Goal: Navigation & Orientation: Find specific page/section

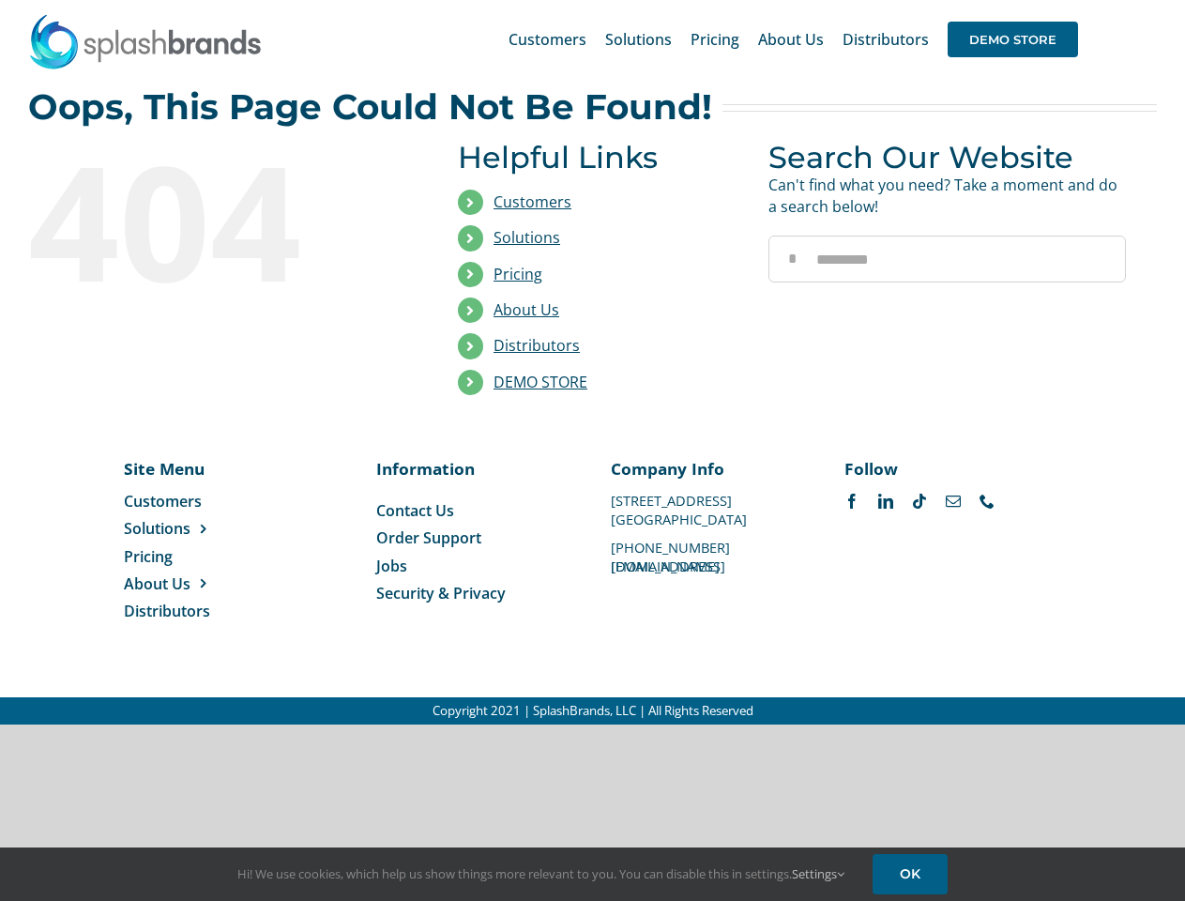
click at [592, 362] on li "Distributors" at bounding box center [599, 346] width 282 height 36
click at [1071, 0] on div "Search for: * Customers Solutions Stores New Hire Kits Manufacturing Store Mark…" at bounding box center [592, 39] width 1129 height 79
click at [1013, 39] on span "DEMO STORE" at bounding box center [1013, 40] width 130 height 36
click at [541, 382] on link "DEMO STORE" at bounding box center [541, 382] width 94 height 21
click at [187, 528] on span "Solutions" at bounding box center [157, 528] width 67 height 21
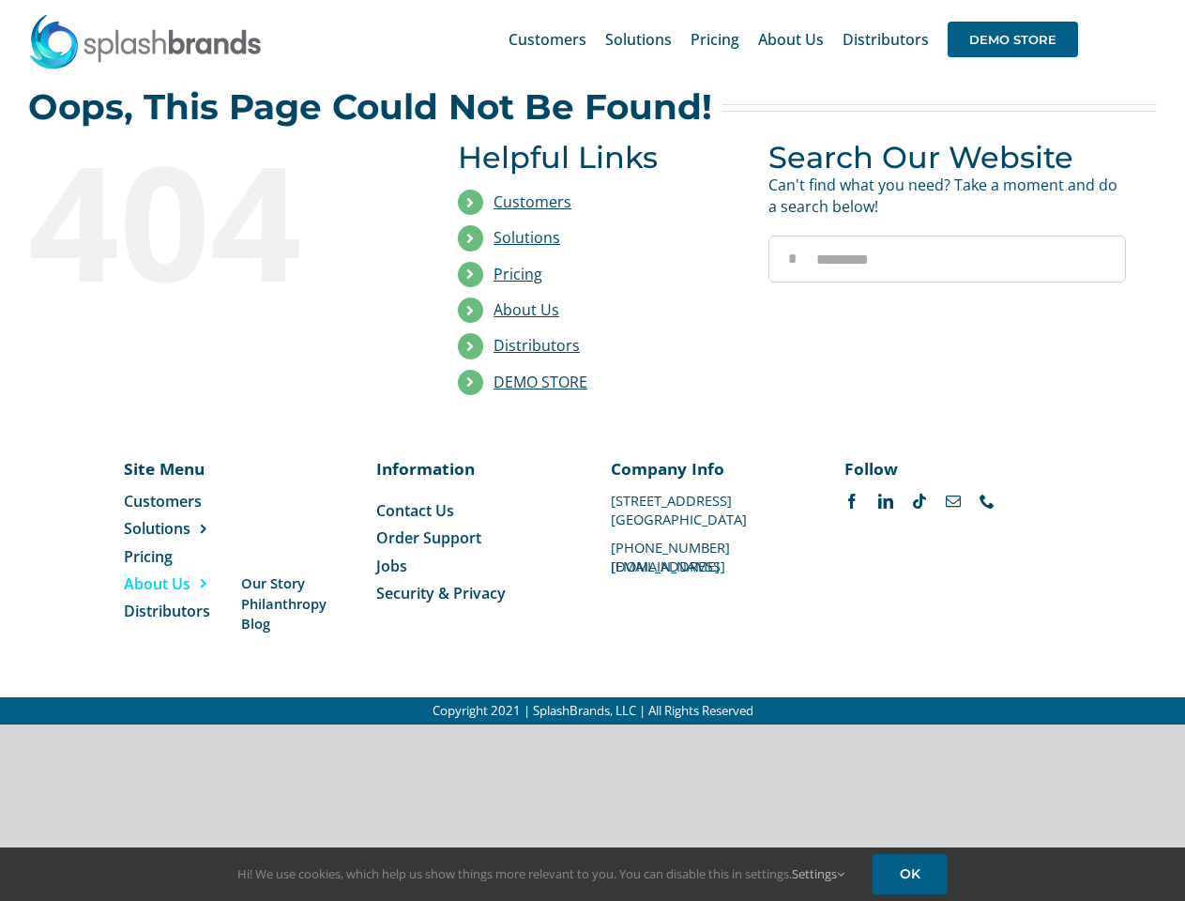
click at [187, 584] on span "About Us" at bounding box center [157, 583] width 67 height 21
click at [819, 874] on link "Settings" at bounding box center [818, 873] width 53 height 17
